Goal: Obtain resource: Download file/media

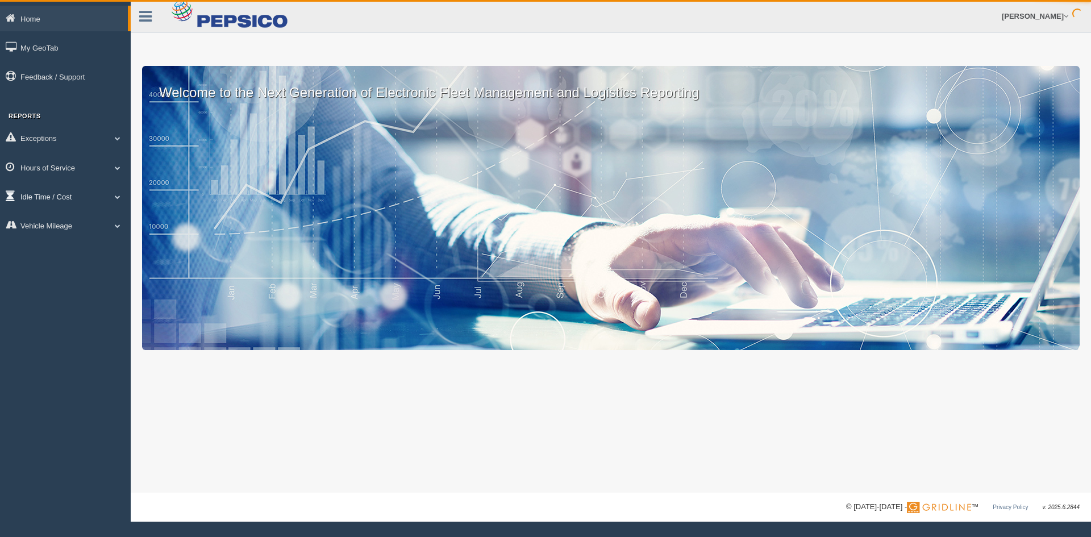
click at [73, 198] on link "Idle Time / Cost" at bounding box center [65, 196] width 131 height 26
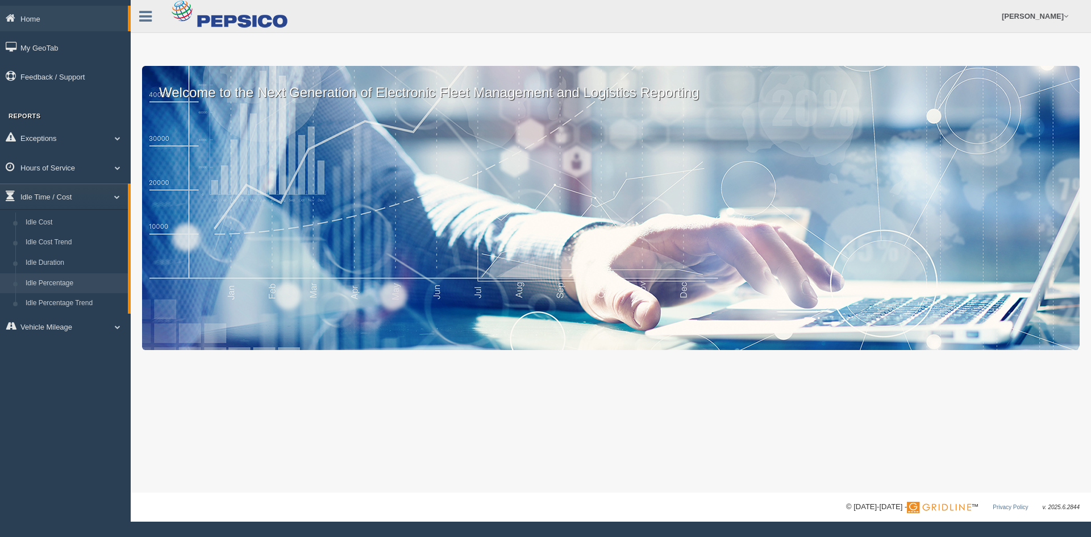
click at [63, 280] on link "Idle Percentage" at bounding box center [73, 283] width 107 height 20
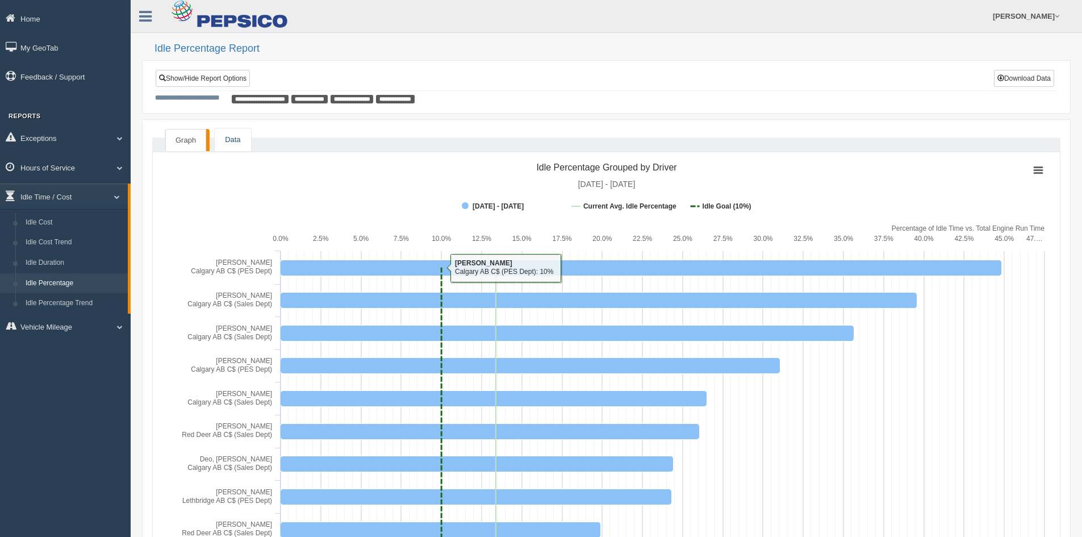
click at [243, 138] on link "Data" at bounding box center [233, 139] width 36 height 23
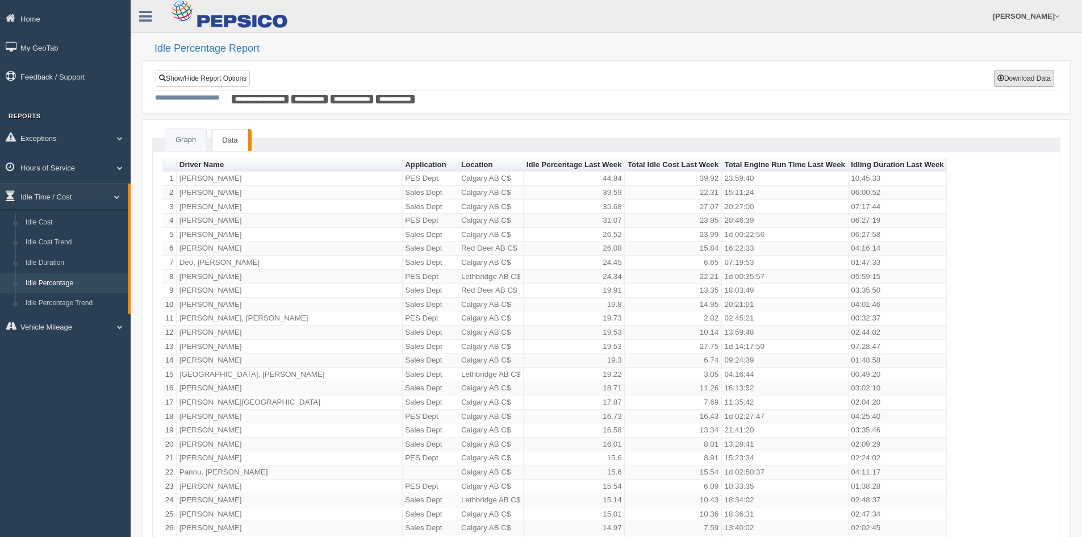
click at [1020, 80] on button "Download Data" at bounding box center [1024, 78] width 60 height 17
